Goal: Find specific page/section: Find specific page/section

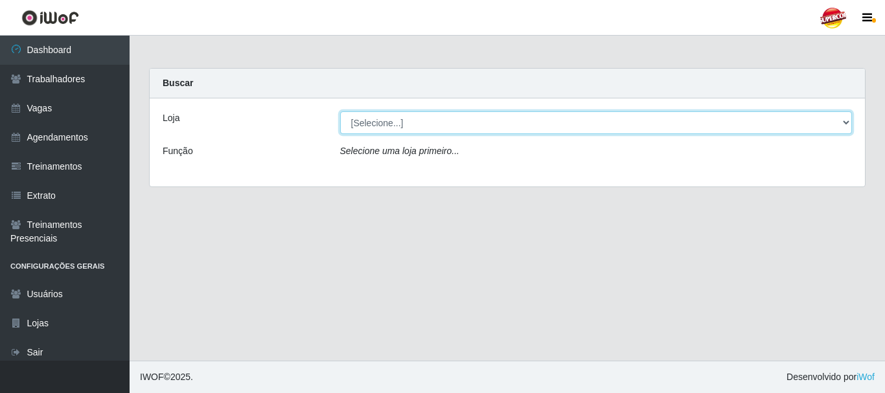
drag, startPoint x: 412, startPoint y: 113, endPoint x: 415, endPoint y: 121, distance: 8.4
click at [413, 118] on select "[Selecione...] Supercop - [GEOGRAPHIC_DATA]" at bounding box center [596, 122] width 513 height 23
select select "522"
click at [340, 111] on select "[Selecione...] Supercop - [GEOGRAPHIC_DATA]" at bounding box center [596, 122] width 513 height 23
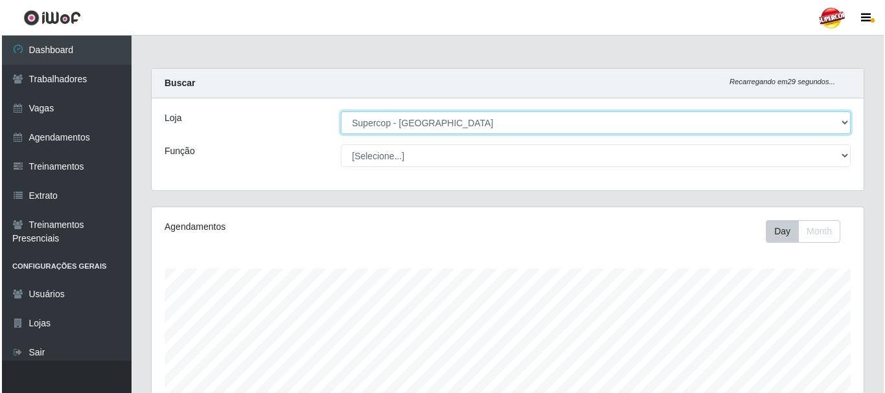
scroll to position [352, 0]
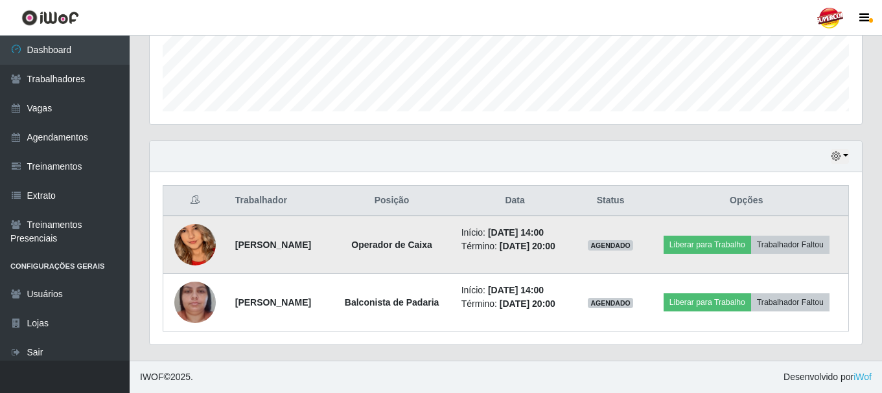
click at [202, 251] on img at bounding box center [194, 245] width 41 height 90
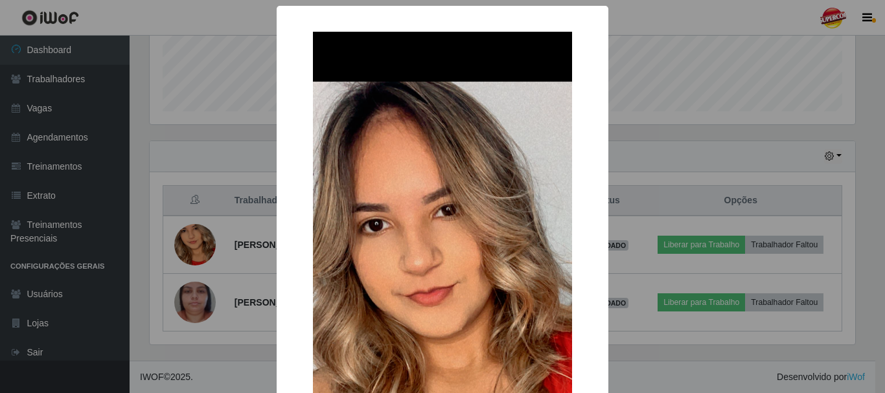
click at [193, 154] on div "× OK Cancel" at bounding box center [442, 196] width 885 height 393
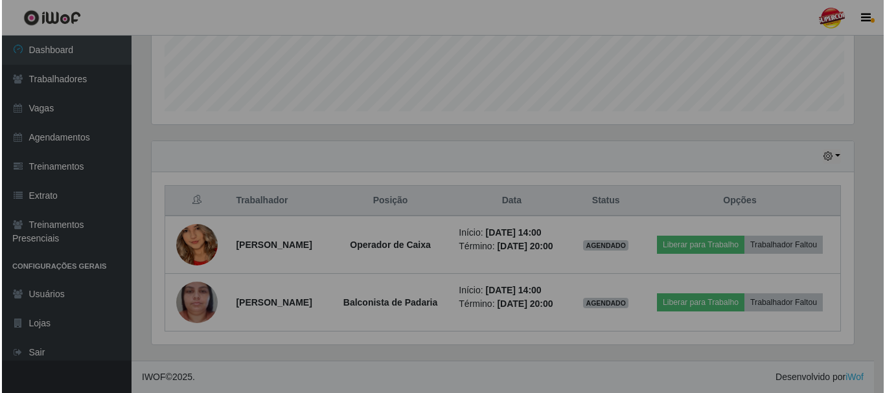
scroll to position [269, 712]
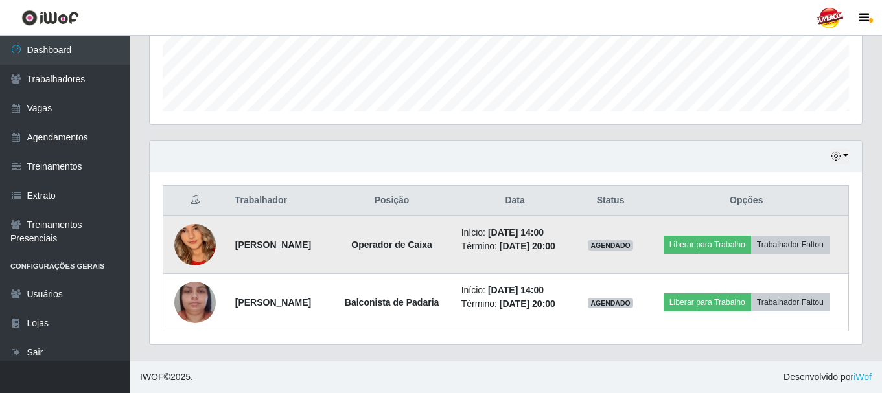
click at [175, 240] on img at bounding box center [194, 245] width 41 height 90
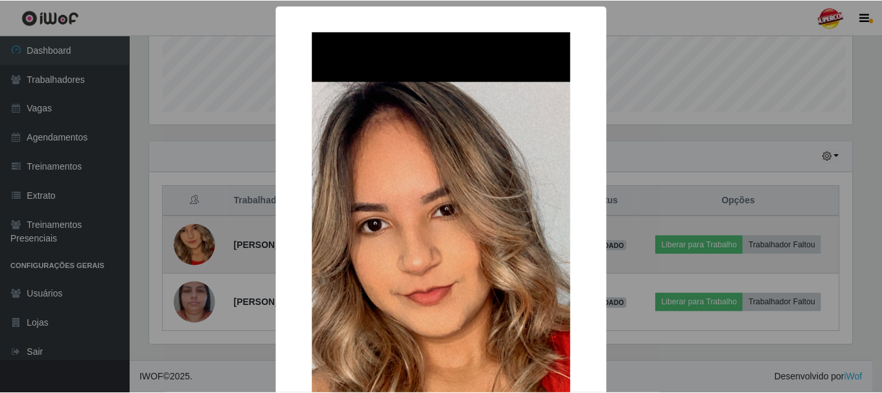
scroll to position [269, 706]
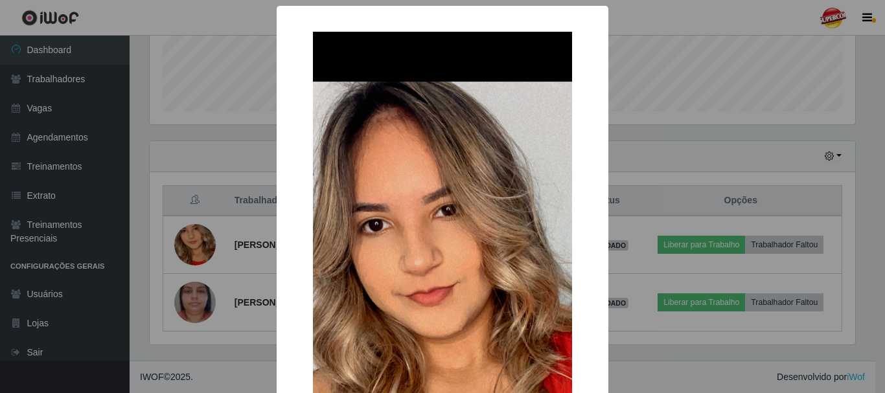
click at [198, 152] on div "× OK Cancel" at bounding box center [442, 196] width 885 height 393
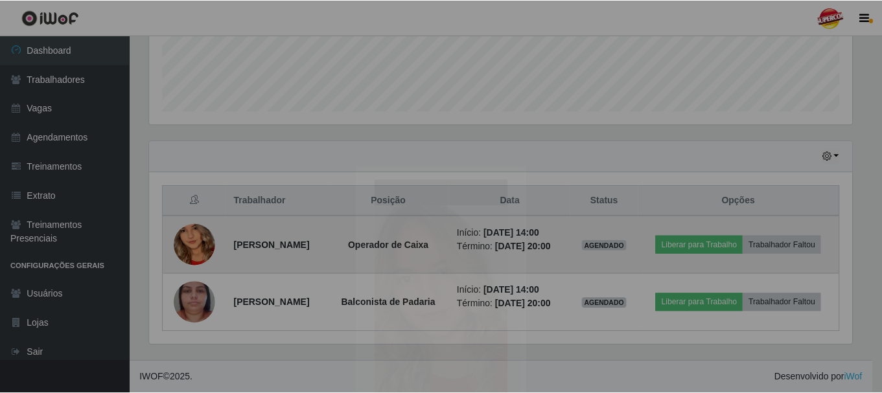
scroll to position [269, 712]
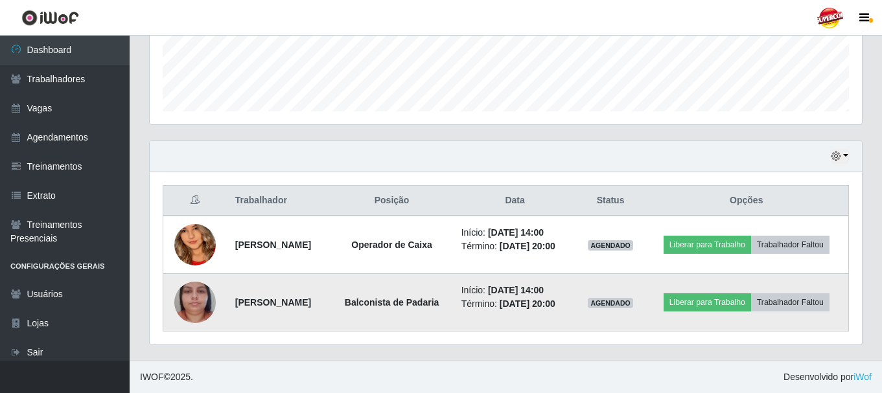
click at [193, 288] on img at bounding box center [194, 303] width 41 height 74
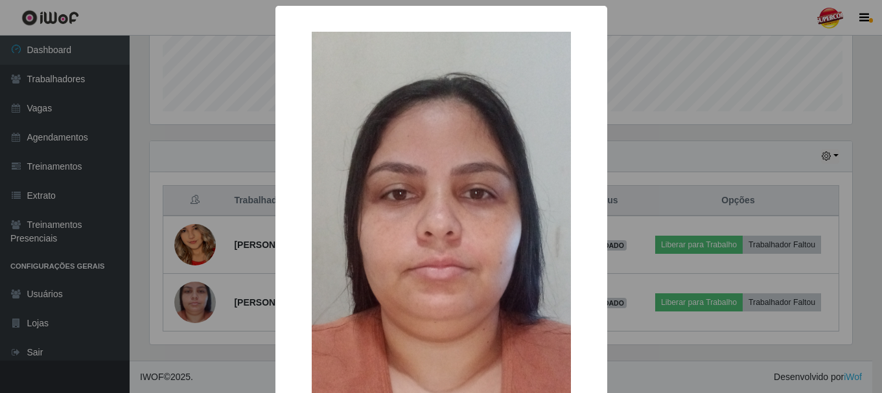
scroll to position [269, 706]
click at [168, 129] on div "× OK Cancel" at bounding box center [442, 196] width 885 height 393
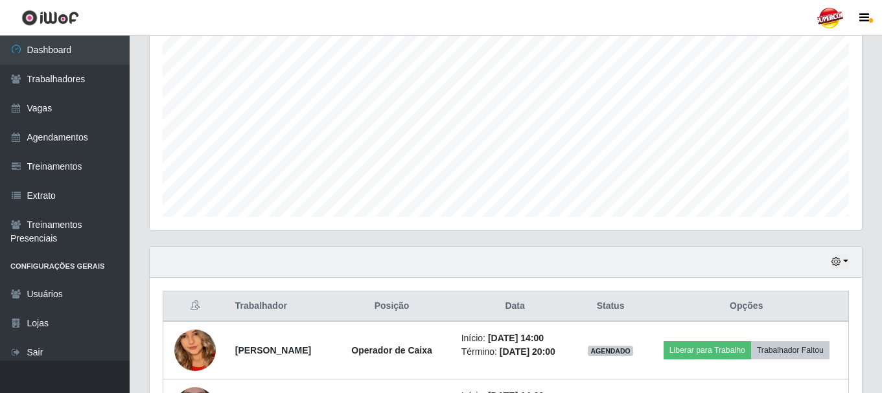
scroll to position [93, 0]
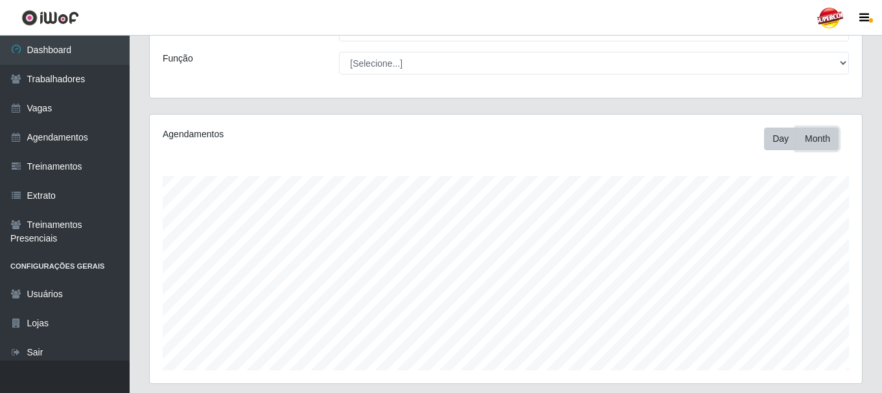
click at [813, 140] on button "Month" at bounding box center [817, 139] width 42 height 23
click at [787, 148] on button "Day" at bounding box center [780, 139] width 33 height 23
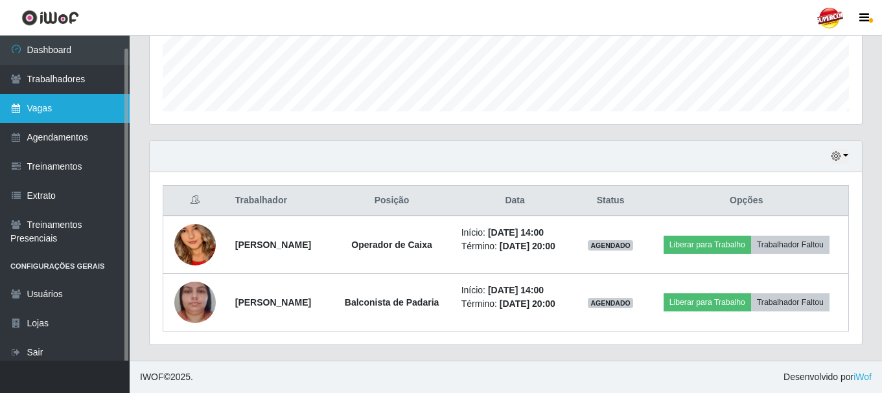
scroll to position [6, 0]
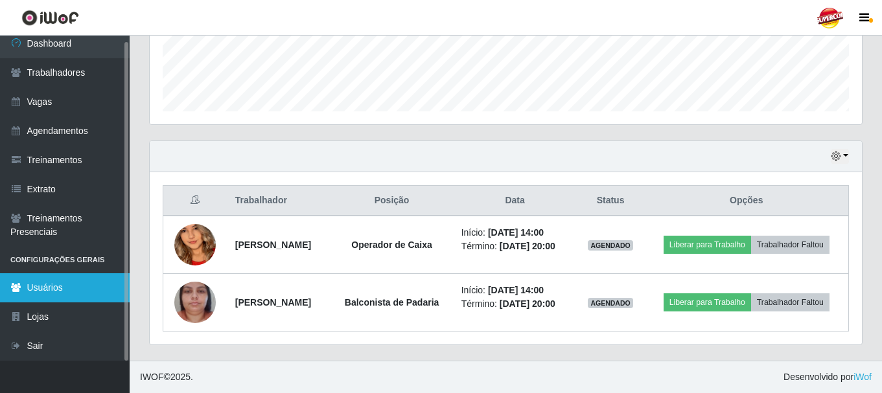
click at [39, 275] on link "Usuários" at bounding box center [65, 287] width 130 height 29
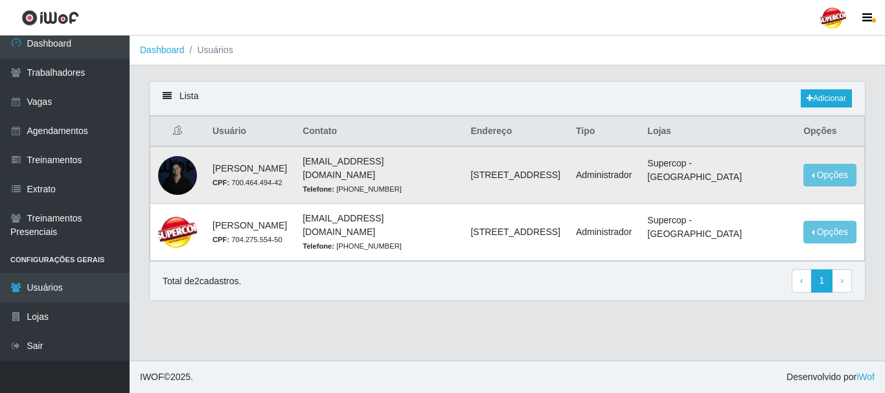
click at [184, 179] on div at bounding box center [177, 175] width 39 height 39
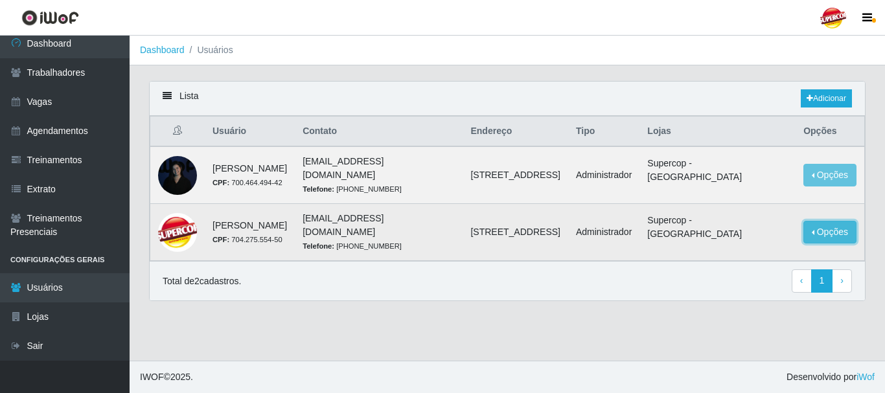
click at [835, 227] on button "Opções" at bounding box center [830, 232] width 53 height 23
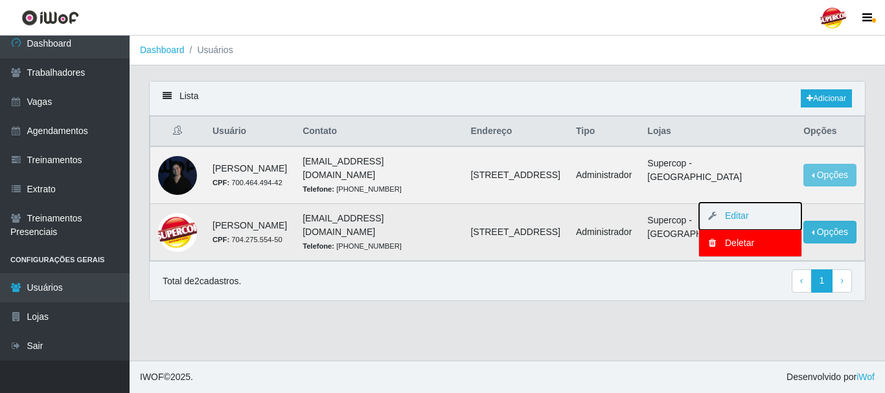
click at [774, 218] on button "Editar" at bounding box center [750, 216] width 102 height 27
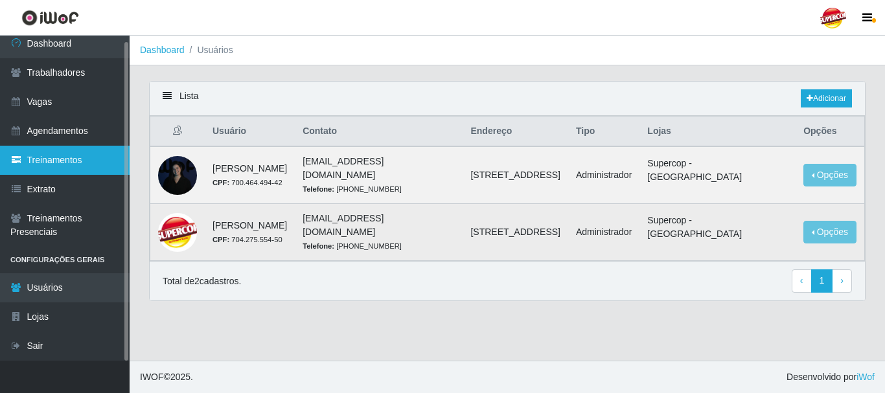
click at [52, 163] on link "Treinamentos" at bounding box center [65, 160] width 130 height 29
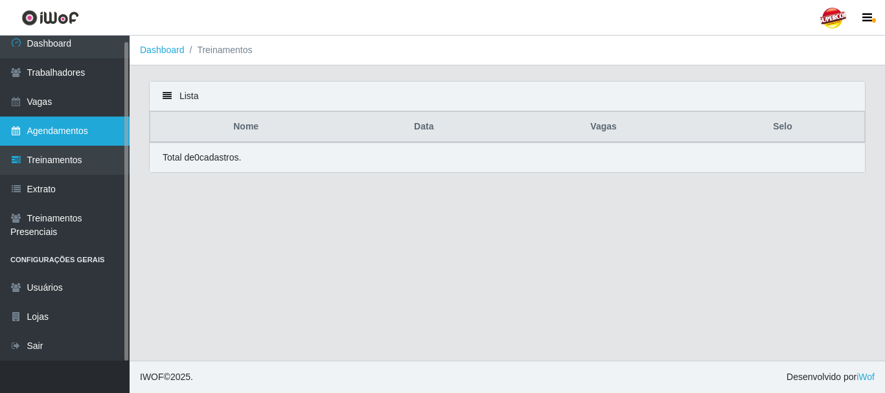
click at [60, 139] on link "Agendamentos" at bounding box center [65, 131] width 130 height 29
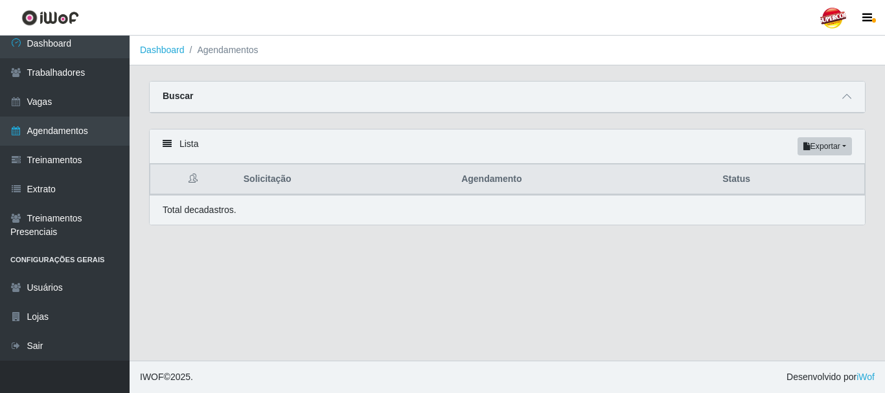
click at [726, 99] on div "Buscar" at bounding box center [507, 97] width 715 height 31
click at [879, 104] on div "Carregando... Buscar Início em [GEOGRAPHIC_DATA] em Status [Selecione...] AGEND…" at bounding box center [508, 161] width 756 height 160
click at [855, 95] on div "Buscar" at bounding box center [507, 97] width 715 height 31
click at [851, 99] on icon at bounding box center [846, 96] width 9 height 9
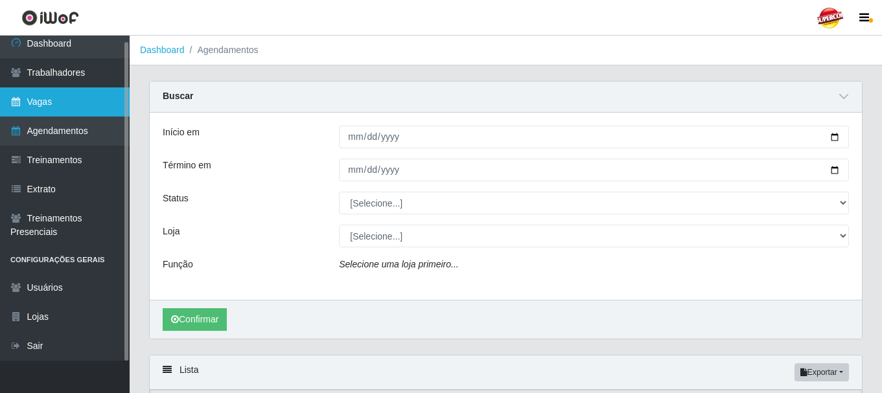
click at [71, 102] on link "Vagas" at bounding box center [65, 101] width 130 height 29
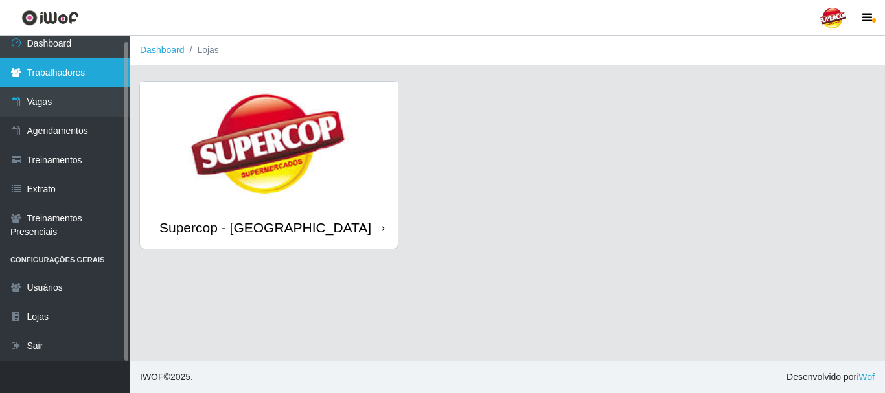
click at [106, 82] on link "Trabalhadores" at bounding box center [65, 72] width 130 height 29
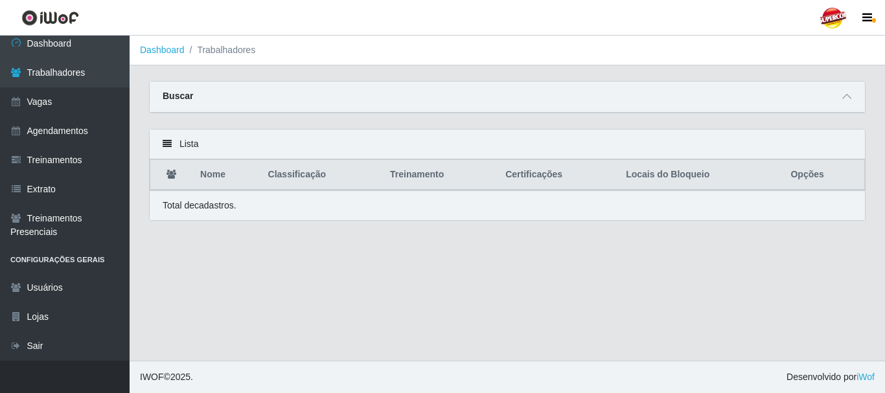
click at [275, 102] on div "Buscar" at bounding box center [507, 97] width 715 height 31
click at [848, 93] on icon at bounding box center [846, 96] width 9 height 9
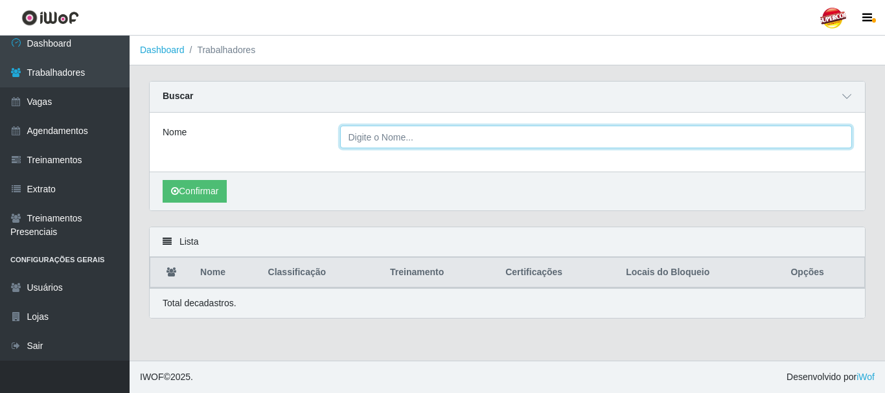
click at [366, 141] on input "Nome" at bounding box center [596, 137] width 513 height 23
type input "[PERSON_NAME]"
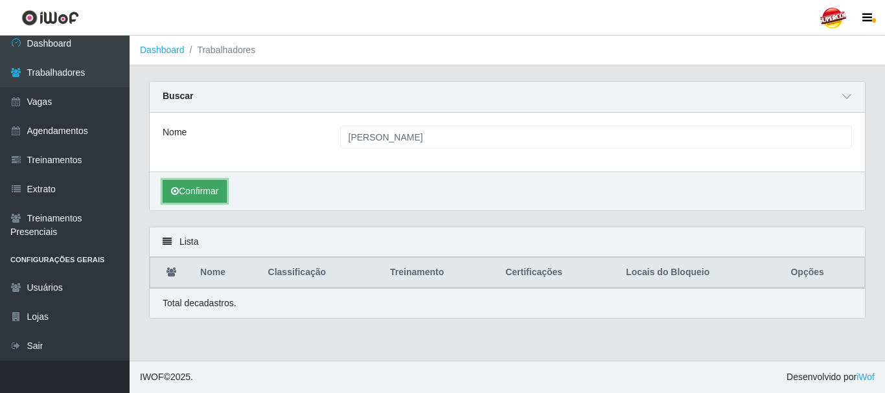
click at [220, 187] on button "Confirmar" at bounding box center [195, 191] width 64 height 23
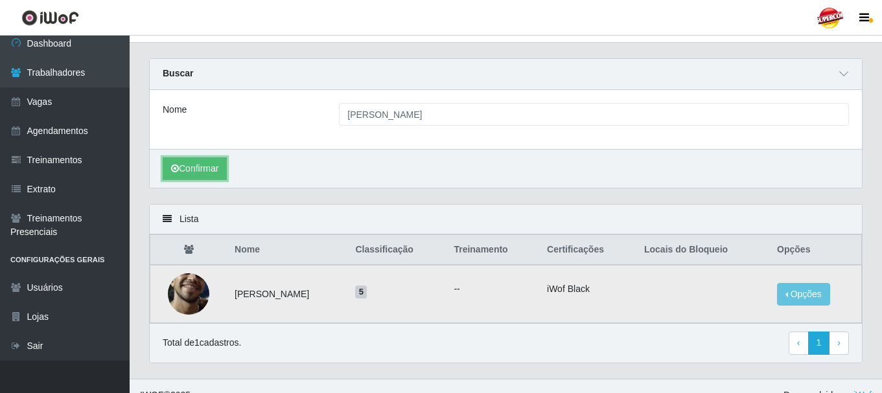
scroll to position [41, 0]
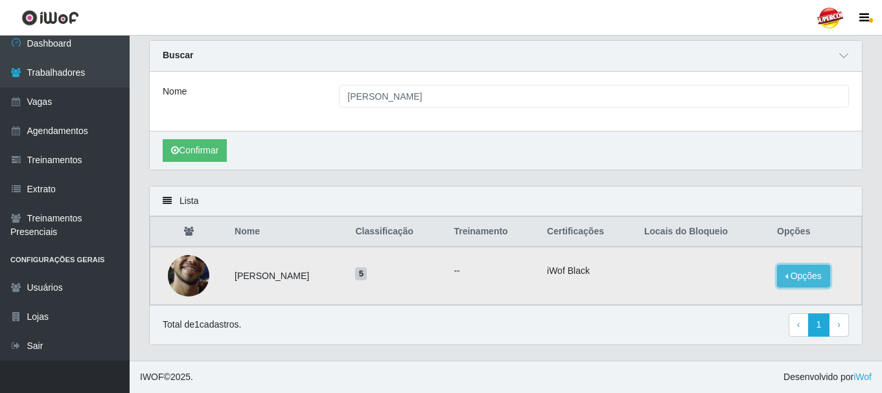
click at [810, 277] on button "Opções" at bounding box center [803, 276] width 53 height 23
